Goal: Transaction & Acquisition: Download file/media

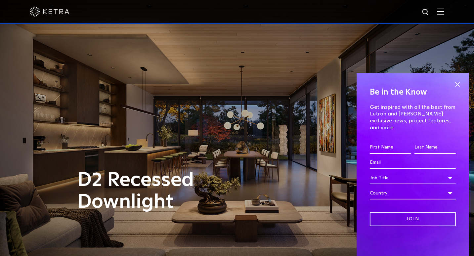
scroll to position [99, 0]
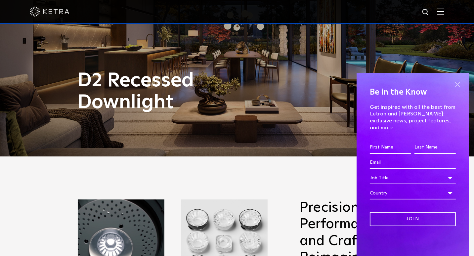
click at [457, 89] on span at bounding box center [457, 84] width 10 height 10
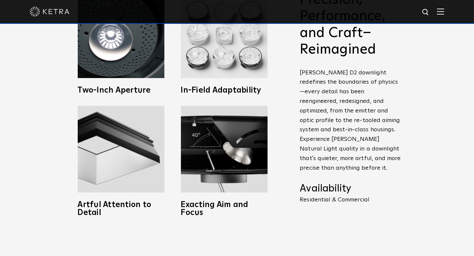
scroll to position [314, 0]
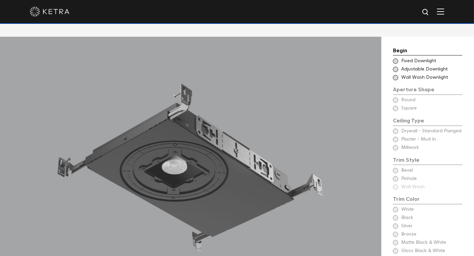
drag, startPoint x: 477, startPoint y: 29, endPoint x: 476, endPoint y: 79, distance: 49.9
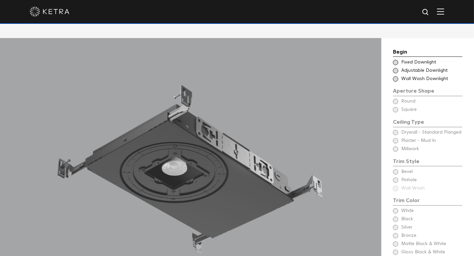
click at [397, 68] on span at bounding box center [395, 70] width 5 height 5
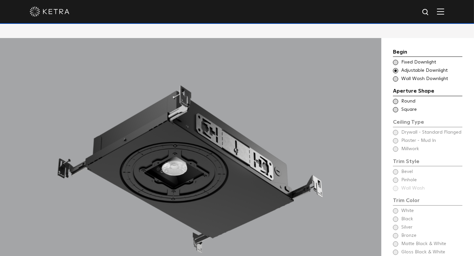
click at [396, 60] on span at bounding box center [395, 62] width 5 height 5
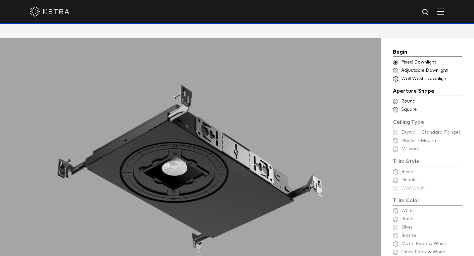
click at [395, 68] on span at bounding box center [395, 70] width 5 height 5
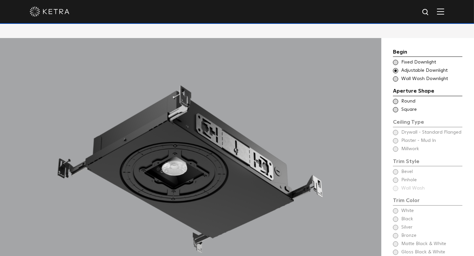
click at [396, 76] on span at bounding box center [395, 78] width 5 height 5
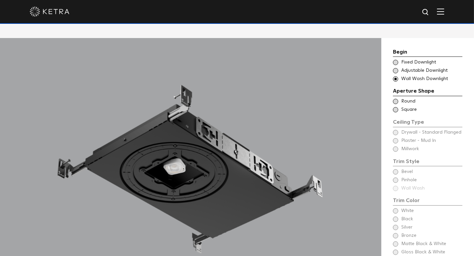
click at [397, 68] on span at bounding box center [395, 70] width 5 height 5
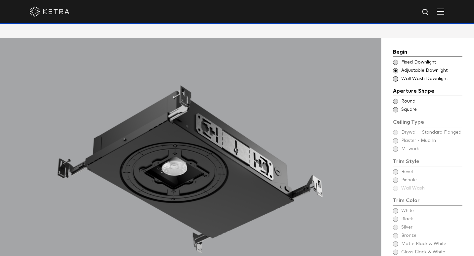
click at [394, 107] on span at bounding box center [395, 109] width 5 height 5
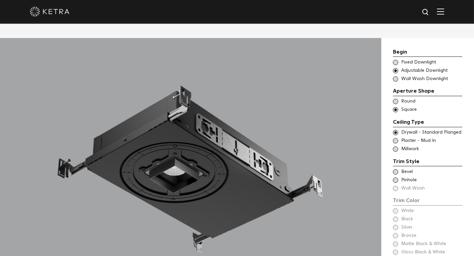
click at [397, 87] on div "Aperture Shape Ceiling Type Round Drywall - Standard Flanged Round Ceiling Type…" at bounding box center [427, 100] width 69 height 26
click at [396, 99] on span at bounding box center [395, 101] width 5 height 5
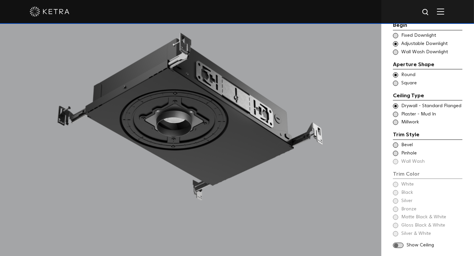
scroll to position [575, 0]
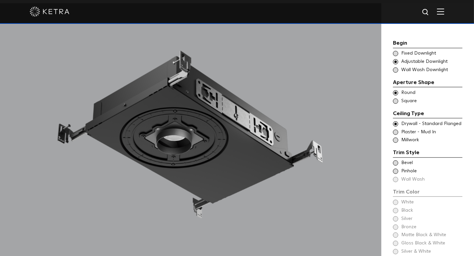
click at [395, 160] on span at bounding box center [395, 162] width 5 height 5
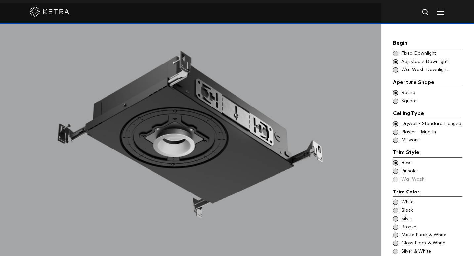
click at [395, 169] on span at bounding box center [395, 171] width 5 height 5
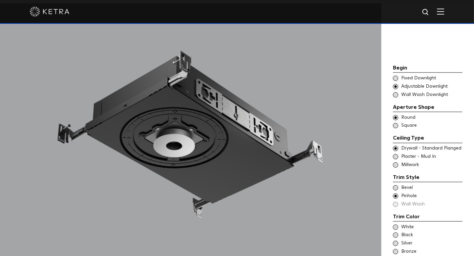
click at [396, 162] on span at bounding box center [395, 164] width 5 height 5
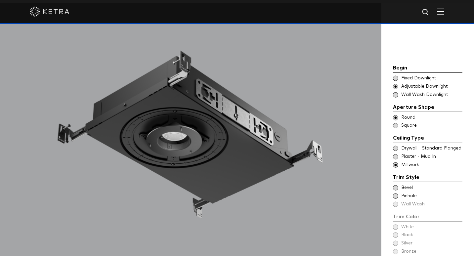
click at [396, 154] on span at bounding box center [395, 156] width 5 height 5
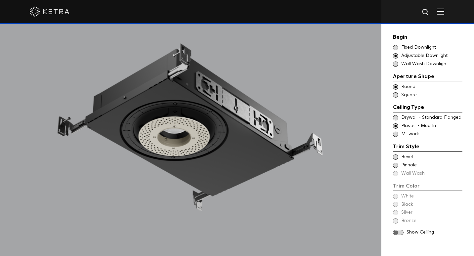
scroll to position [586, 0]
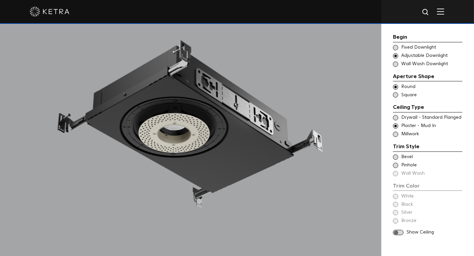
click at [397, 156] on span at bounding box center [395, 156] width 5 height 5
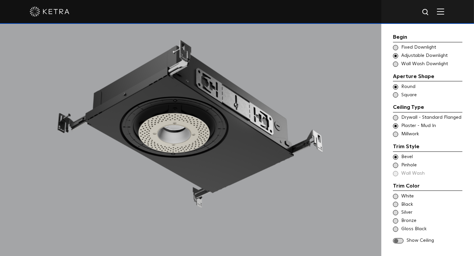
click at [395, 164] on span at bounding box center [395, 165] width 5 height 5
click at [395, 154] on span at bounding box center [395, 156] width 5 height 5
click at [396, 171] on div "Trim Color - Round - Flangeless Bevel Trim Color - Round - Pinhole - Flangeless…" at bounding box center [427, 165] width 69 height 23
click at [396, 173] on div "Trim Color - Round - Flangeless Bevel Trim Color - Round - Pinhole - Flangeless…" at bounding box center [427, 165] width 69 height 23
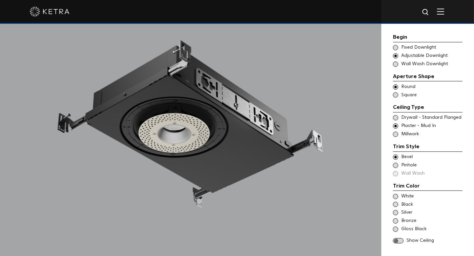
click at [396, 173] on div "Trim Color - Round - Flangeless Bevel Trim Color - Round - Pinhole - Flangeless…" at bounding box center [427, 165] width 69 height 23
click at [395, 216] on div "White Black Silver Bronze Gloss Black" at bounding box center [427, 212] width 69 height 39
click at [395, 218] on span at bounding box center [395, 220] width 5 height 5
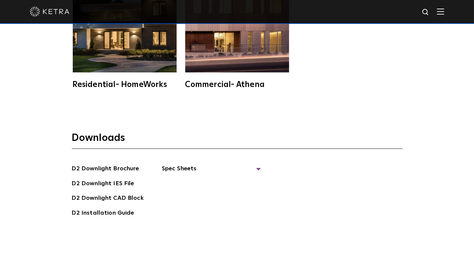
scroll to position [1693, 0]
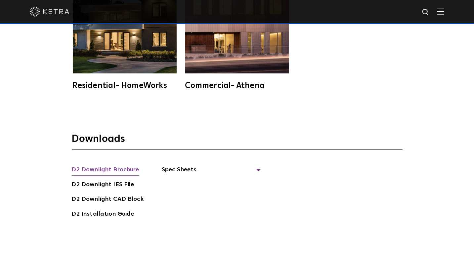
click at [112, 165] on link "D2 Downlight Brochure" at bounding box center [105, 170] width 67 height 11
